Goal: Task Accomplishment & Management: Manage account settings

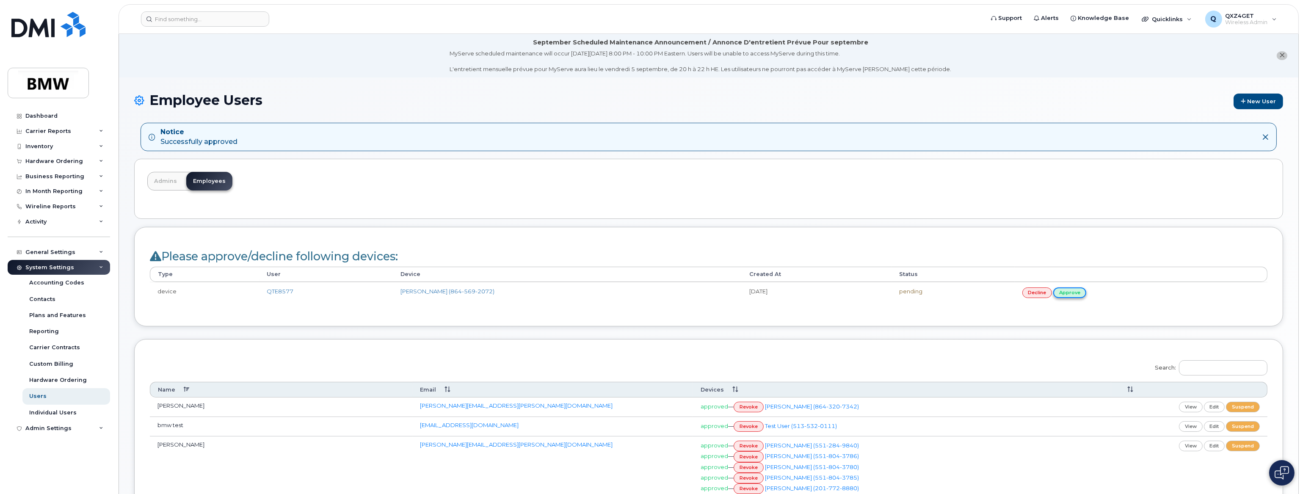
click at [1087, 293] on link "approve" at bounding box center [1070, 293] width 33 height 11
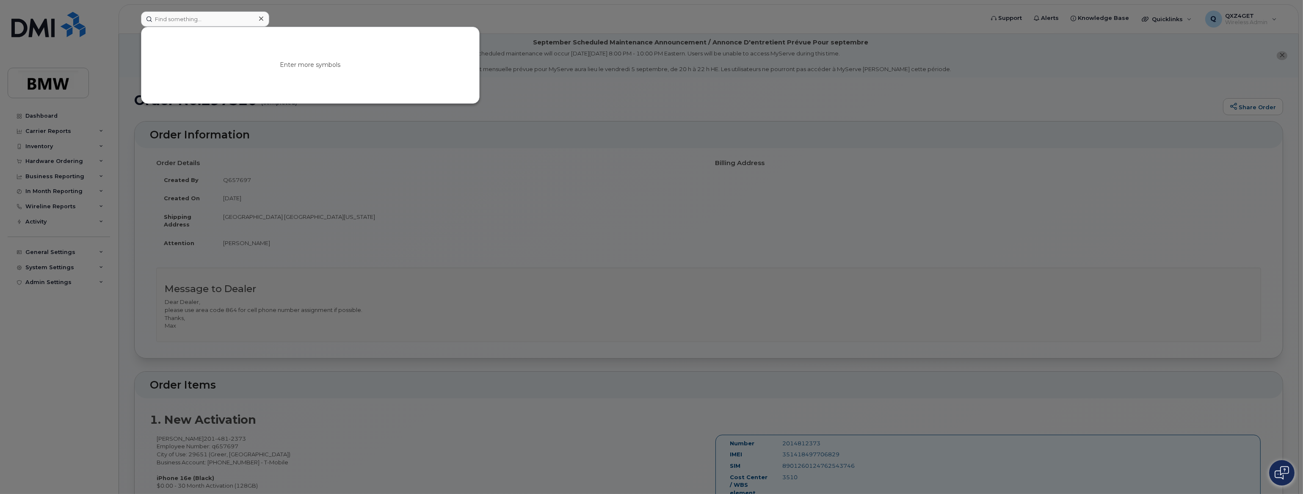
click at [155, 11] on input at bounding box center [205, 18] width 128 height 15
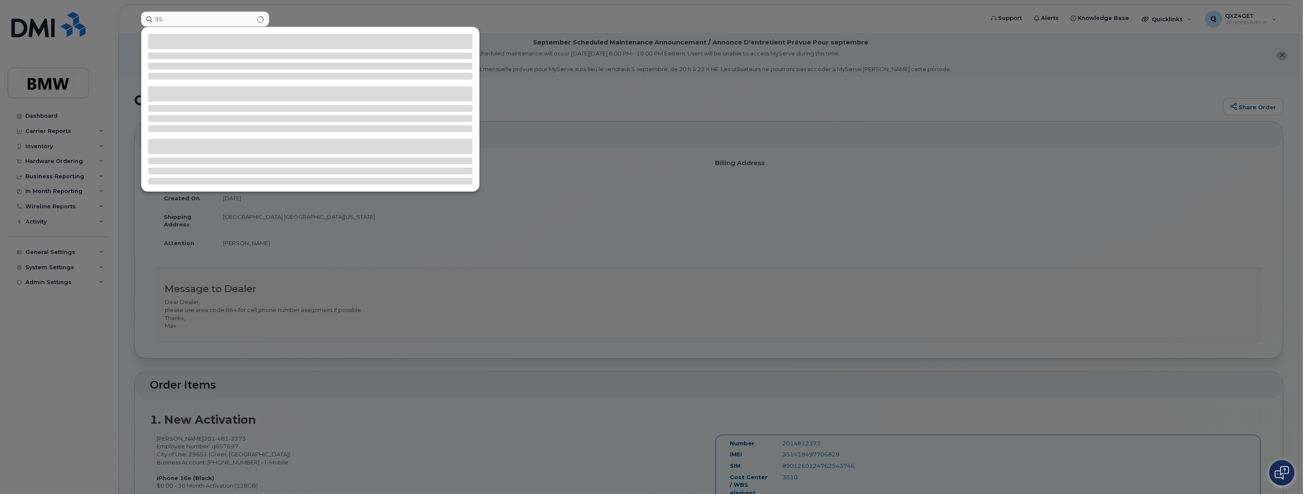
type input "3"
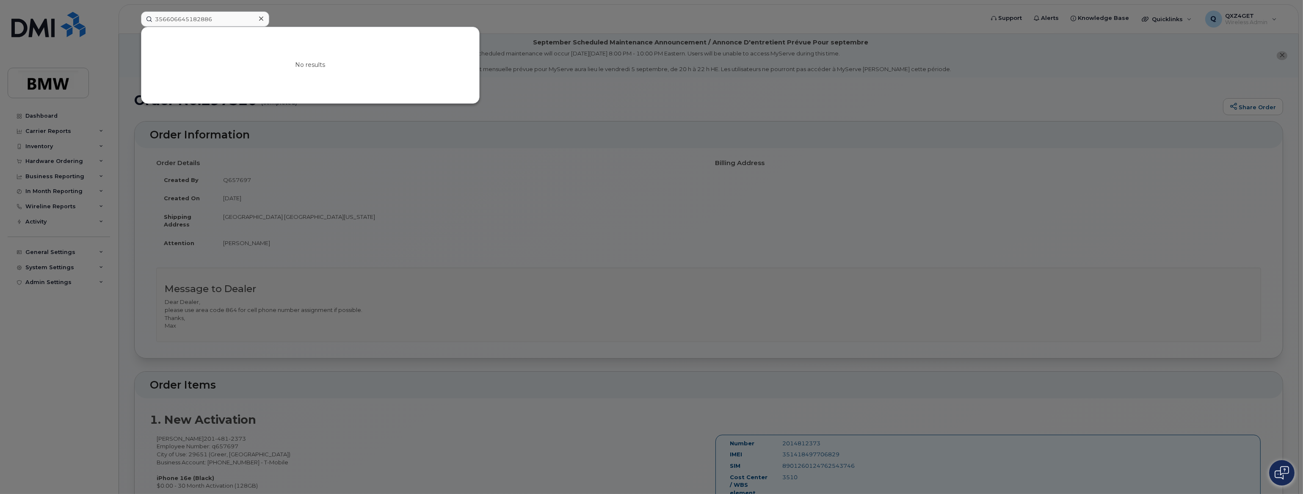
drag, startPoint x: 217, startPoint y: 18, endPoint x: 146, endPoint y: 13, distance: 71.4
click at [146, 13] on input "356606645182886" at bounding box center [205, 18] width 128 height 15
type input "356606645182886"
